Goal: Task Accomplishment & Management: Complete application form

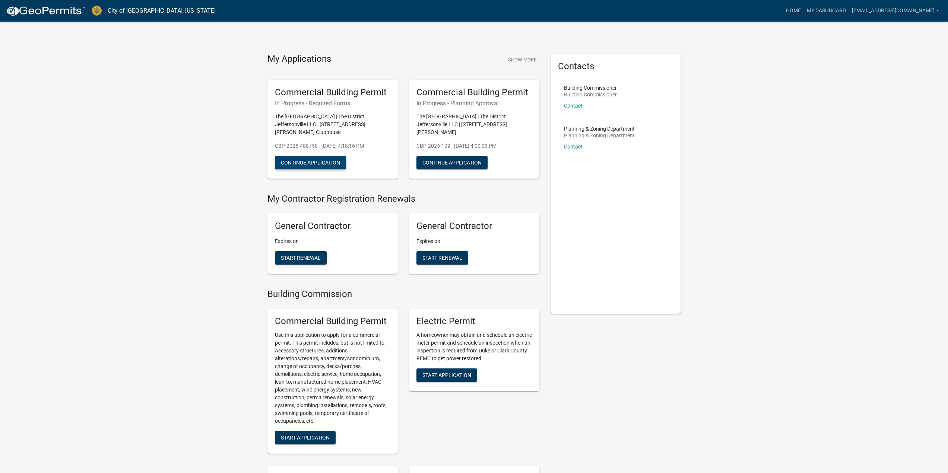
click at [311, 161] on button "Continue Application" at bounding box center [310, 162] width 71 height 13
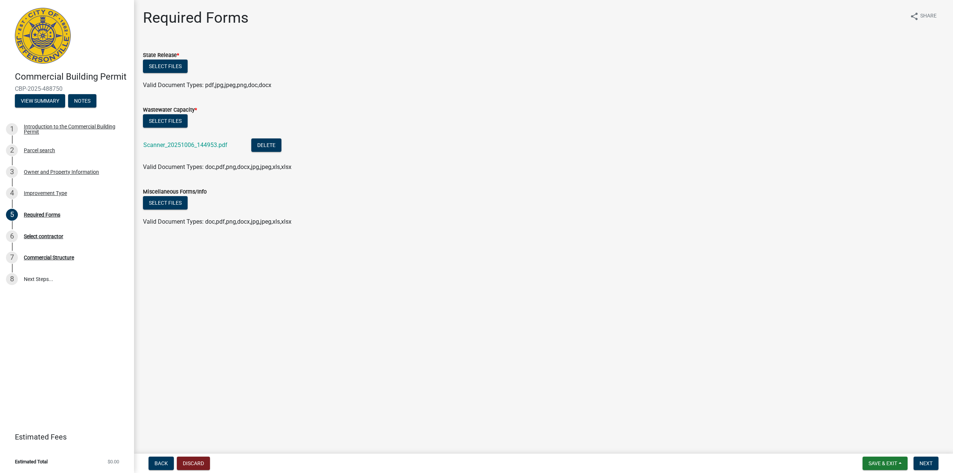
click at [297, 130] on ul "Scanner_20251006_144953.pdf Delete" at bounding box center [543, 146] width 801 height 33
click at [171, 63] on button "Select files" at bounding box center [165, 66] width 45 height 13
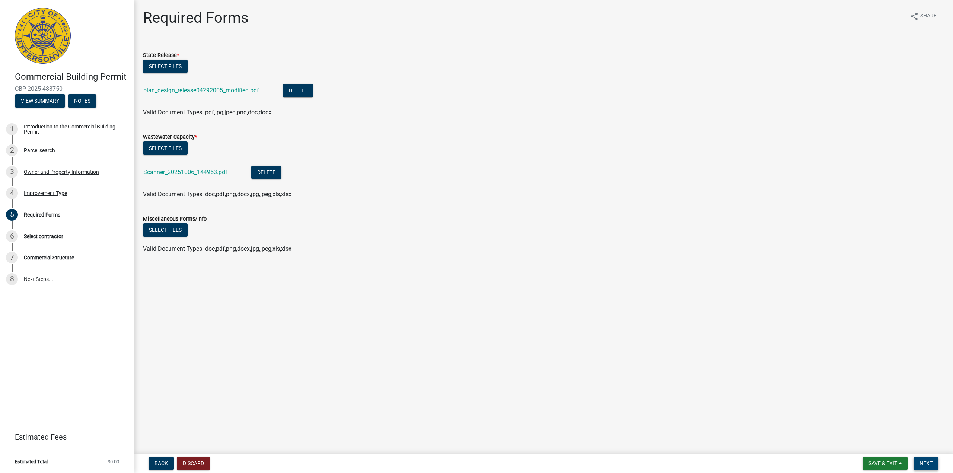
click at [926, 464] on span "Next" at bounding box center [926, 464] width 13 height 6
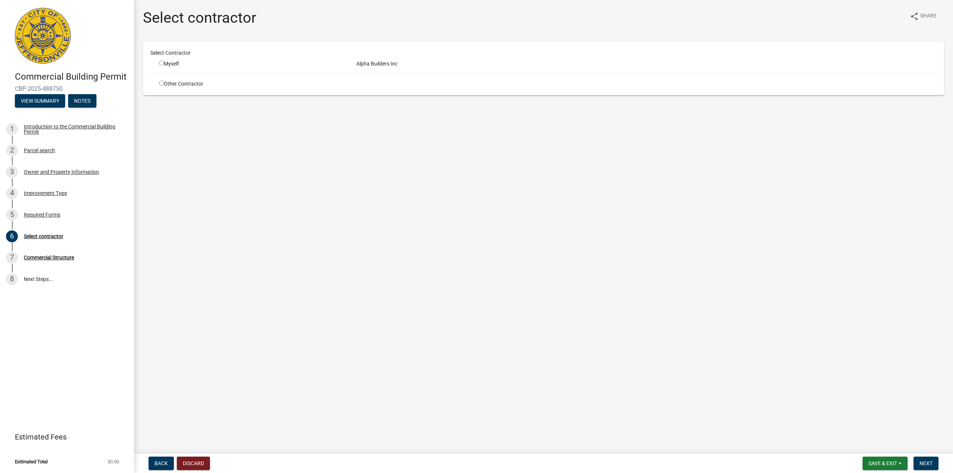
click at [162, 63] on input "radio" at bounding box center [161, 63] width 5 height 5
radio input "true"
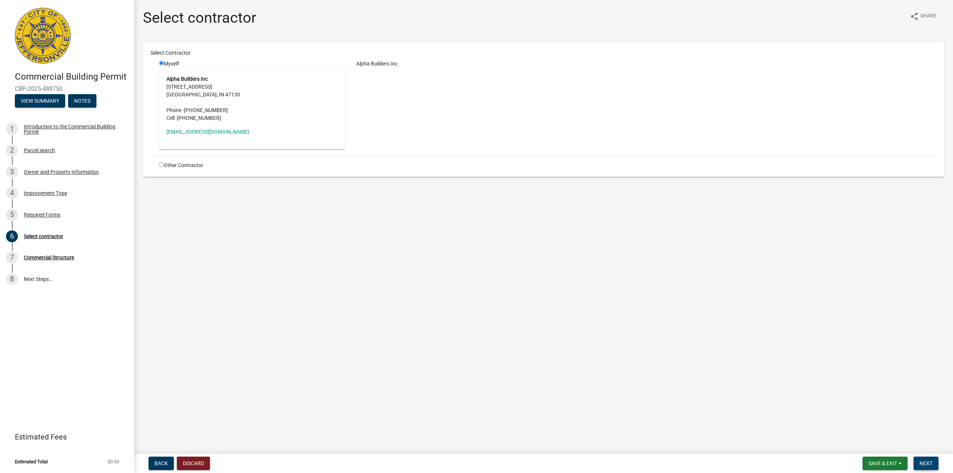
click at [925, 467] on button "Next" at bounding box center [926, 463] width 25 height 13
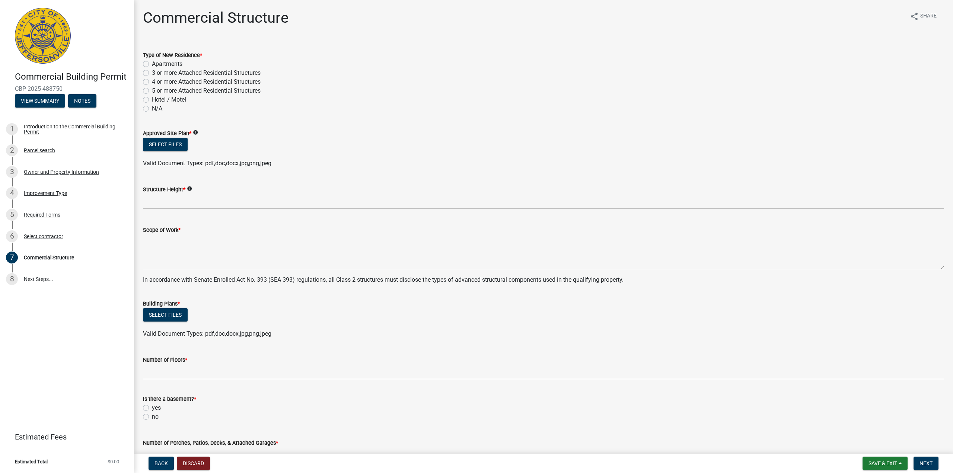
click at [152, 109] on label "N/A" at bounding box center [157, 108] width 10 height 9
click at [152, 109] on input "N/A" at bounding box center [154, 106] width 5 height 5
radio input "true"
click at [176, 145] on button "Select files" at bounding box center [165, 144] width 45 height 13
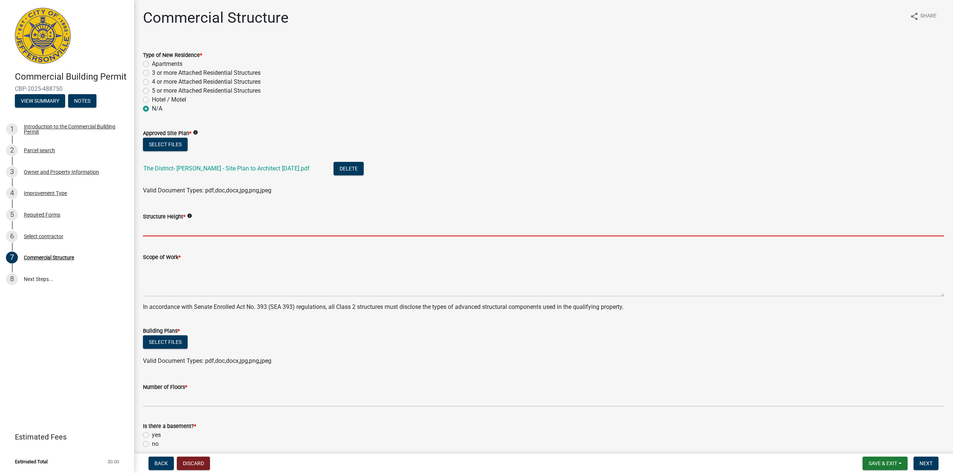
click at [175, 230] on input "Structure Height *" at bounding box center [543, 228] width 801 height 15
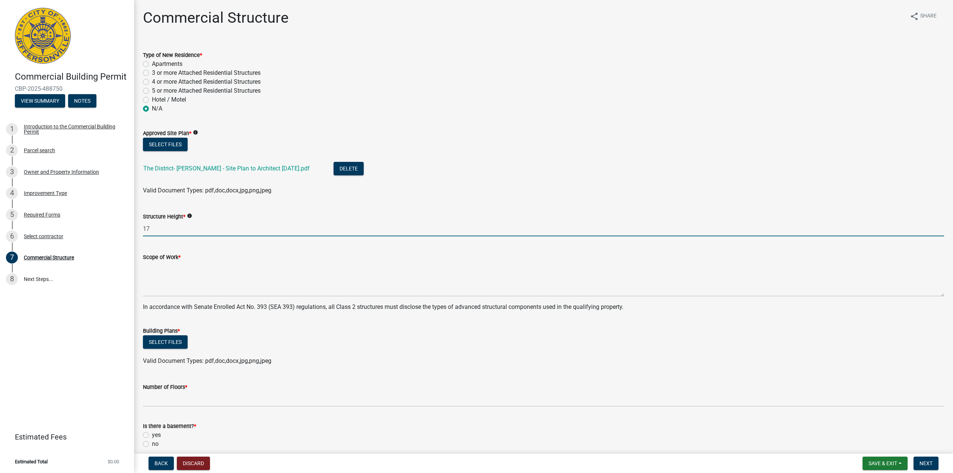
type input "17"
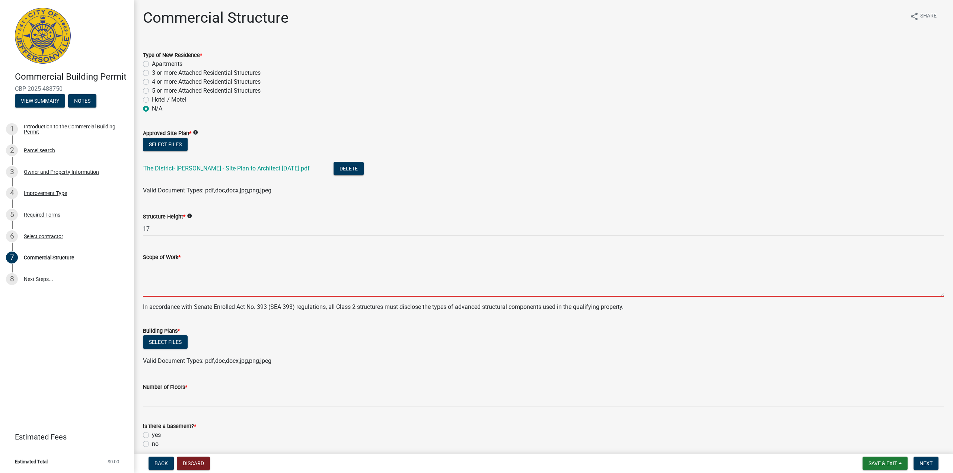
click at [170, 284] on textarea "Scope of Work *" at bounding box center [543, 279] width 801 height 35
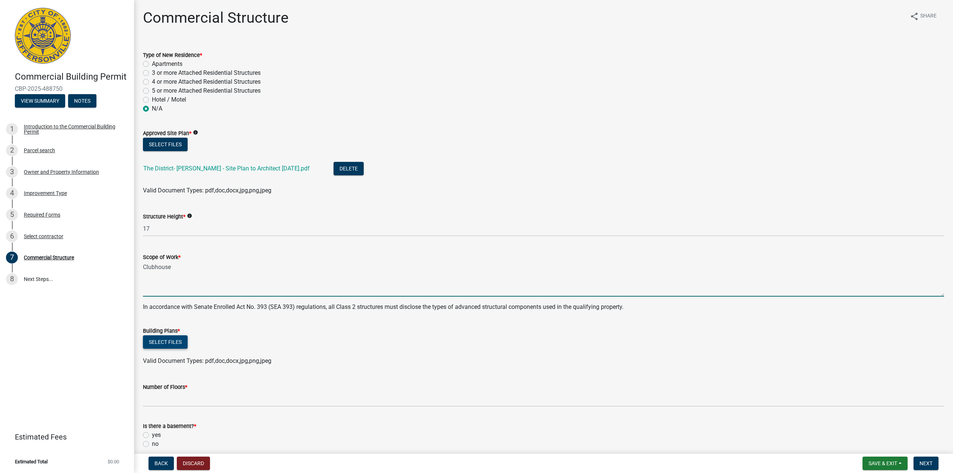
type textarea "Clubhouse"
click at [169, 343] on button "Select files" at bounding box center [165, 341] width 45 height 13
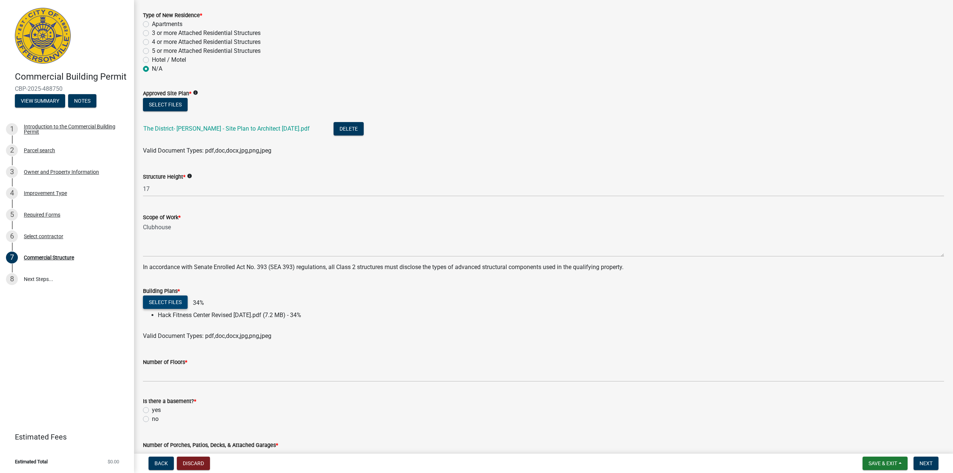
scroll to position [112, 0]
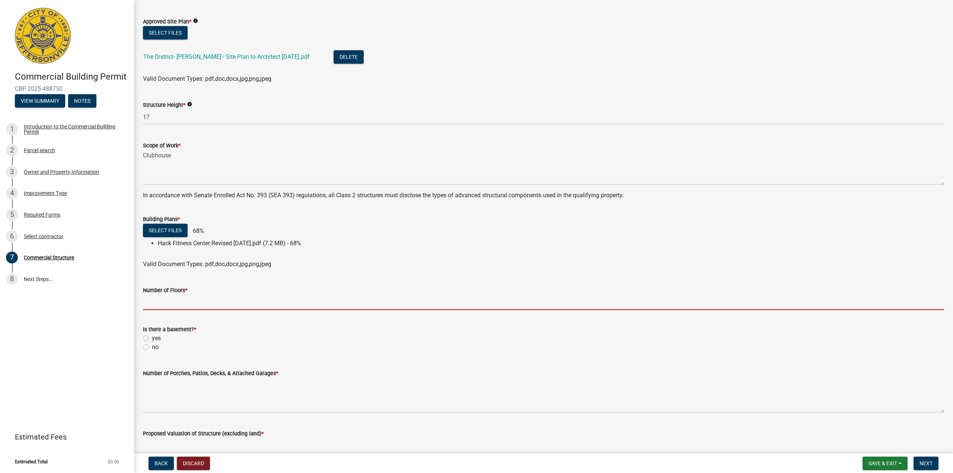
click at [152, 302] on input "Number of Floors *" at bounding box center [543, 302] width 801 height 15
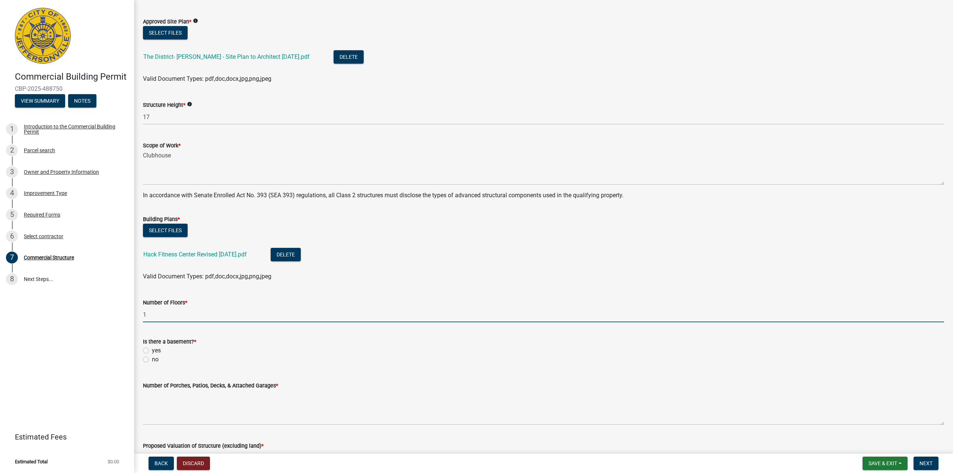
type input "1"
click at [152, 362] on label "no" at bounding box center [155, 359] width 7 height 9
click at [152, 360] on input "no" at bounding box center [154, 357] width 5 height 5
radio input "true"
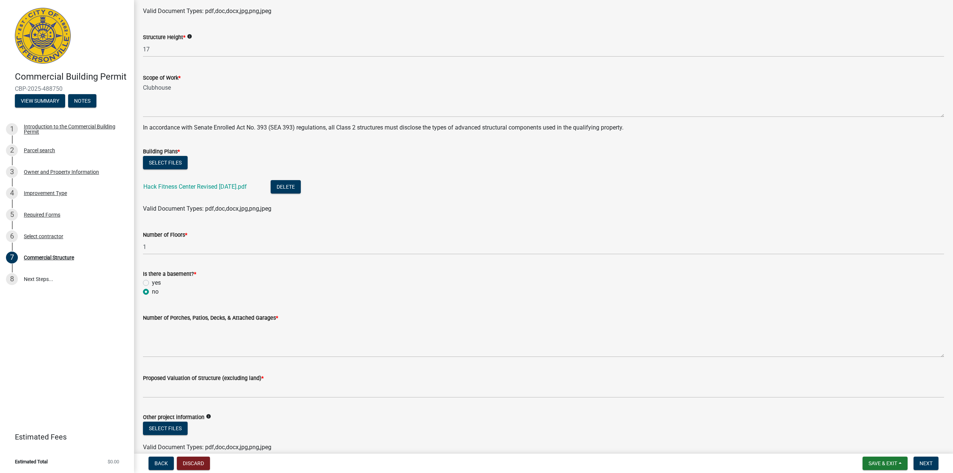
scroll to position [186, 0]
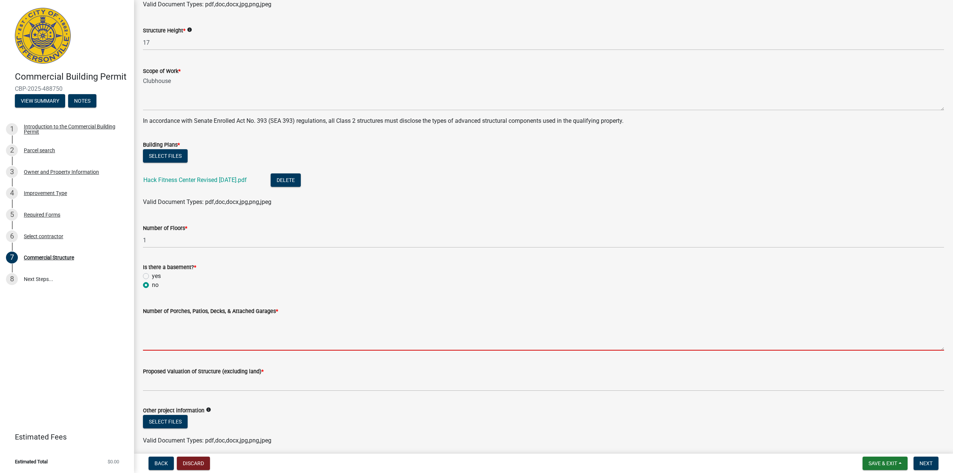
click at [174, 341] on textarea "Number of Porches, Patios, Decks, & Attached Garages *" at bounding box center [543, 333] width 801 height 35
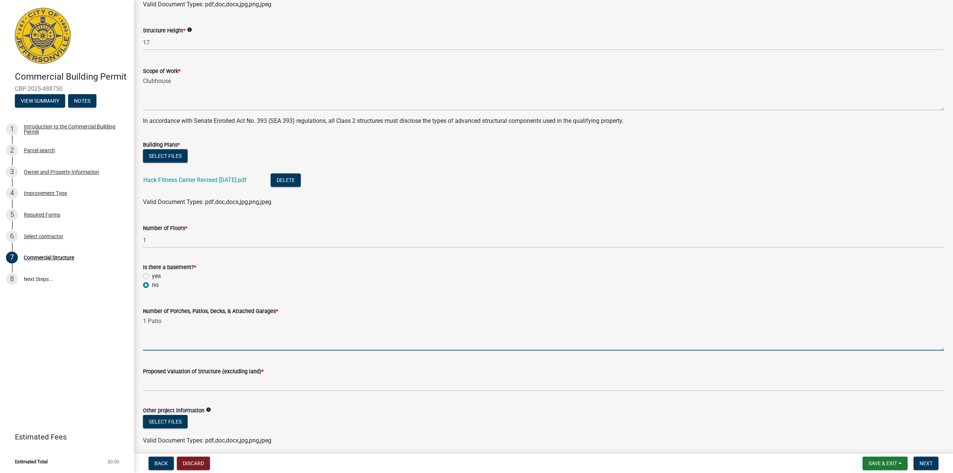
type textarea "1 Patio"
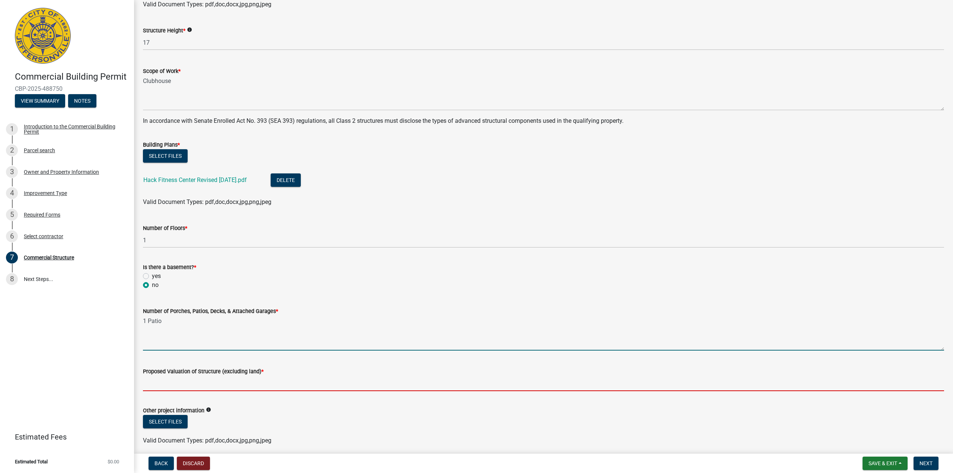
click at [189, 381] on input "Proposed Valuation of Structure (excluding land) *" at bounding box center [543, 383] width 801 height 15
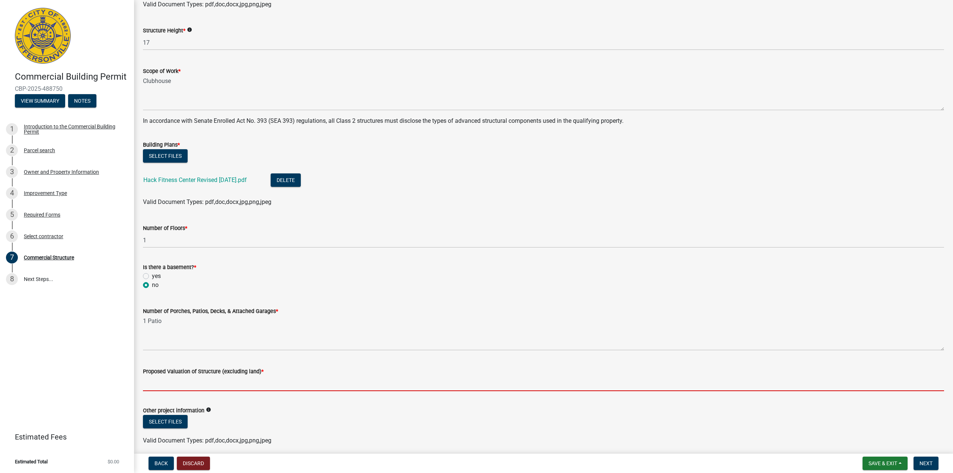
type input "5"
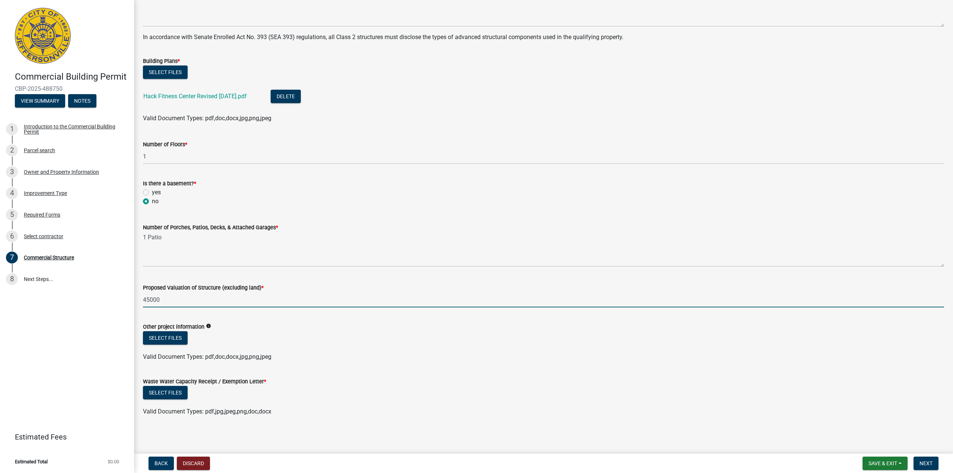
scroll to position [271, 0]
type input "45000"
click at [165, 388] on button "Select files" at bounding box center [165, 391] width 45 height 13
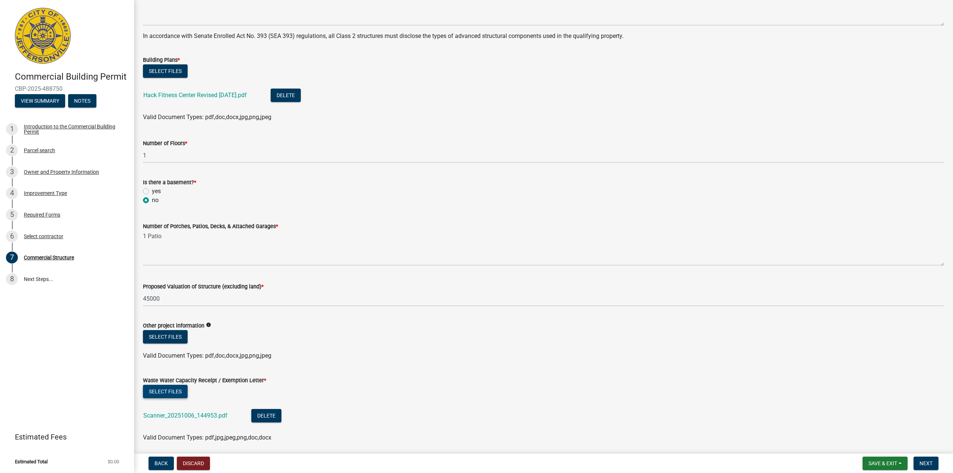
scroll to position [298, 0]
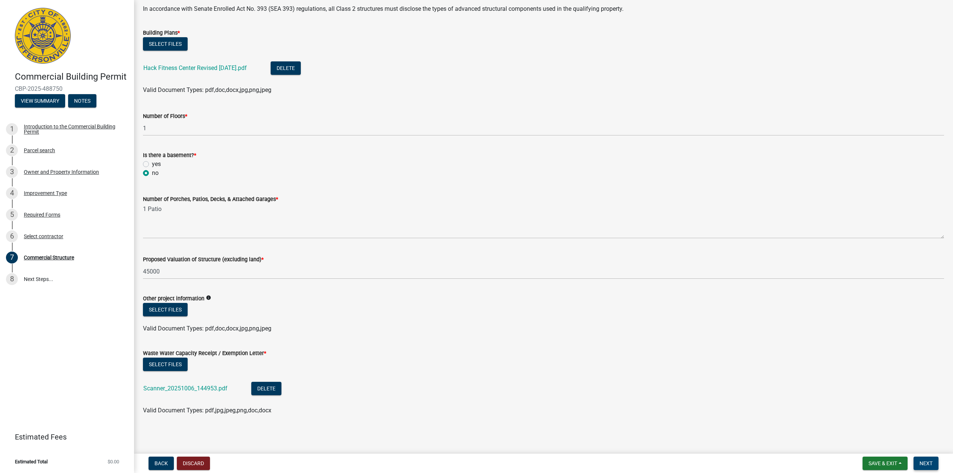
click at [927, 463] on span "Next" at bounding box center [926, 464] width 13 height 6
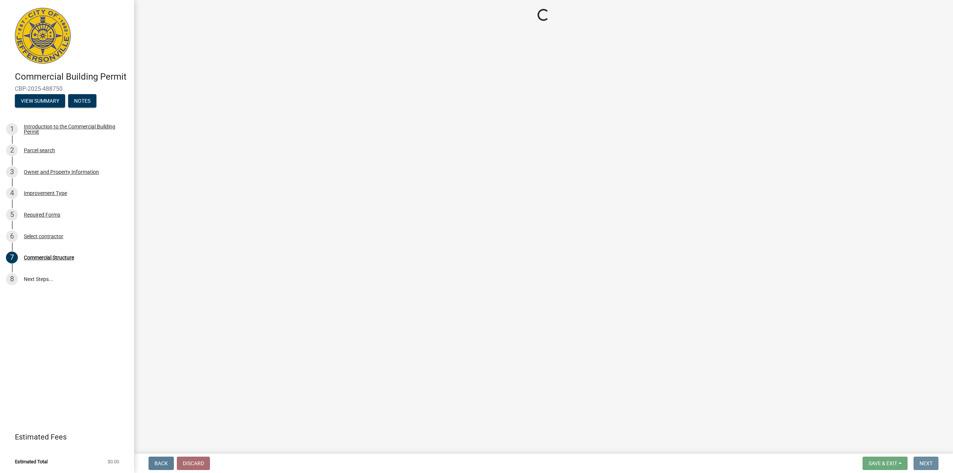
scroll to position [0, 0]
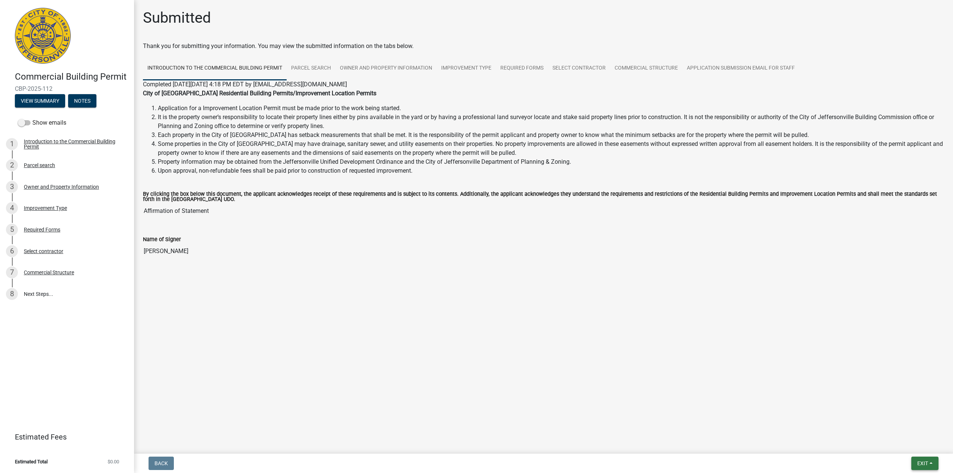
click at [926, 465] on span "Exit" at bounding box center [922, 464] width 11 height 6
